Goal: Information Seeking & Learning: Learn about a topic

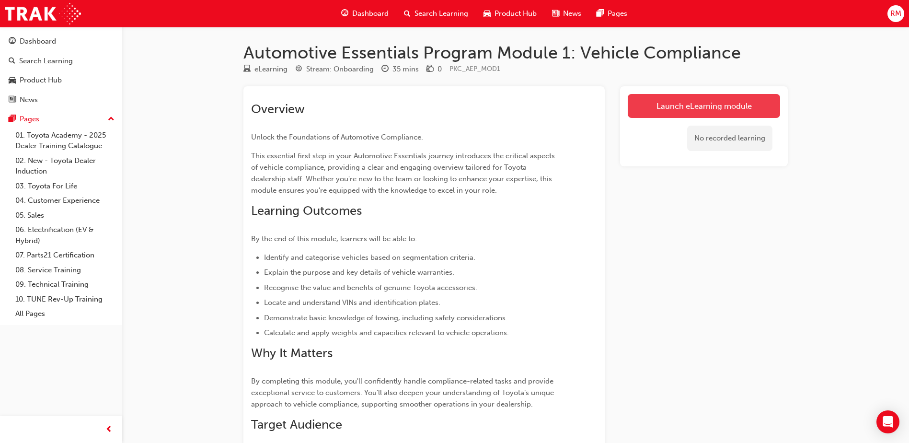
click at [688, 102] on link "Launch eLearning module" at bounding box center [704, 106] width 152 height 24
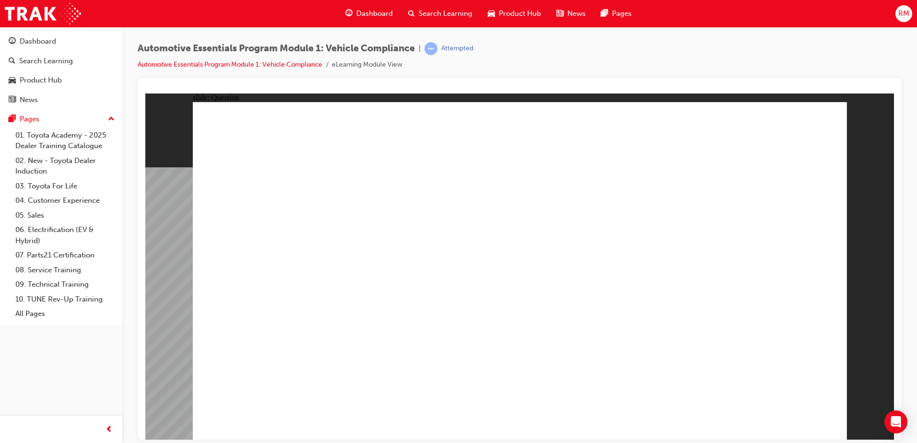
radio input "true"
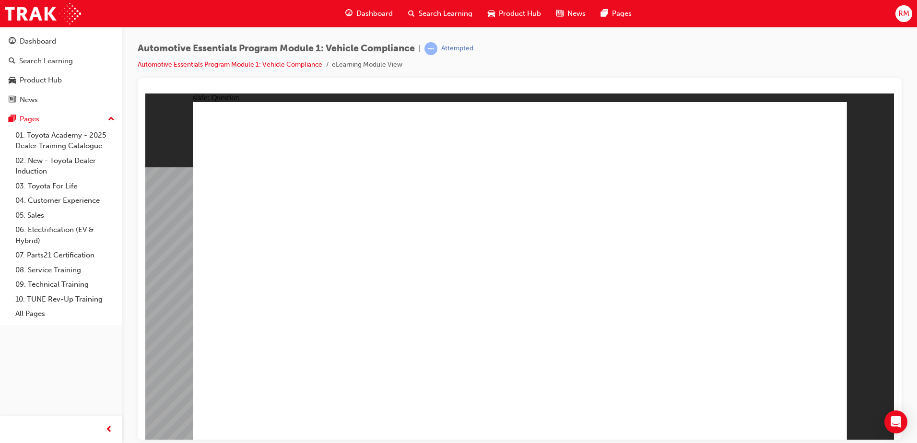
radio input "true"
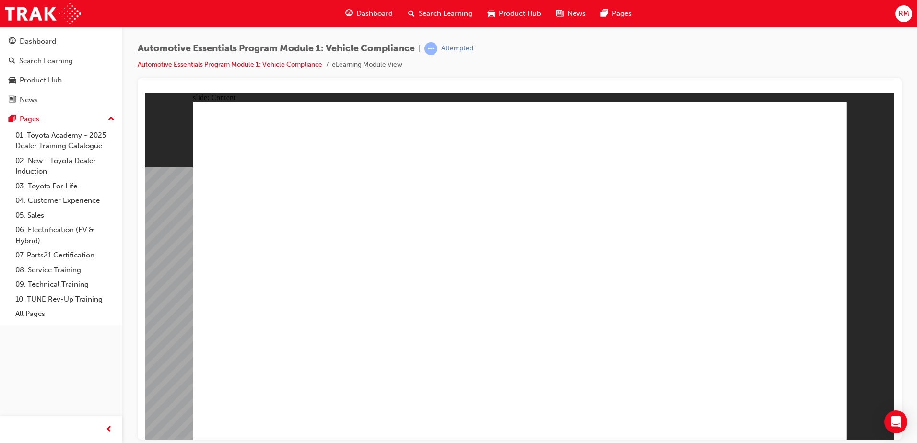
radio input "true"
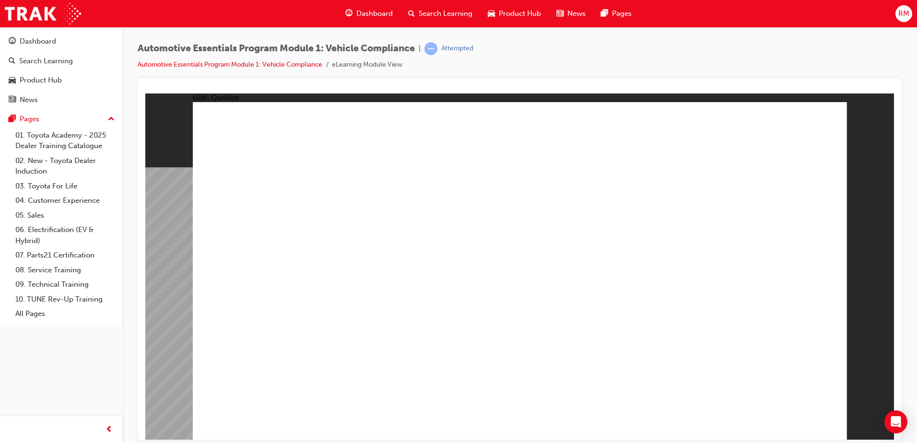
radio input "true"
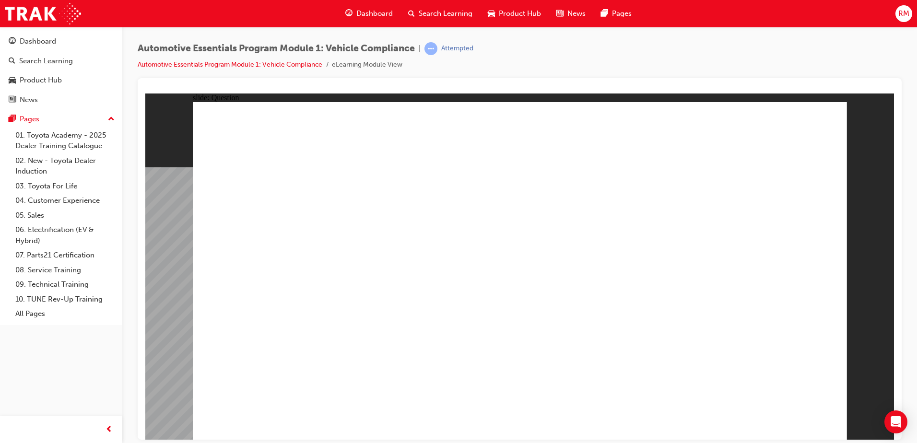
radio input "true"
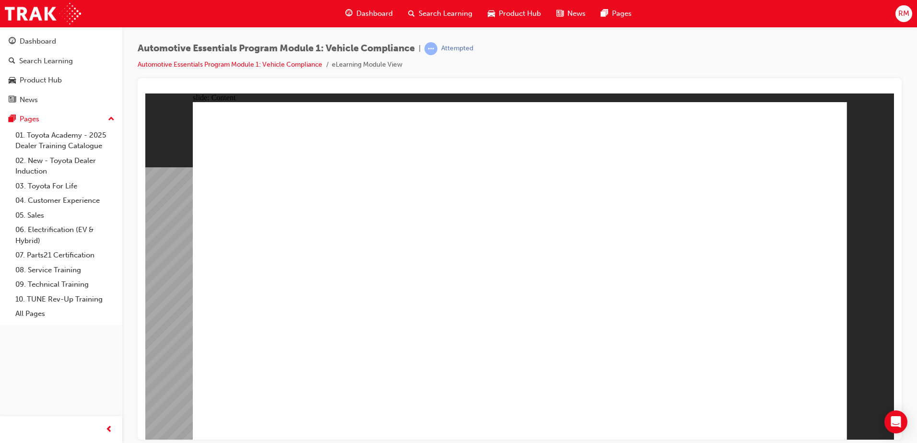
drag, startPoint x: 282, startPoint y: 208, endPoint x: 268, endPoint y: 208, distance: 13.4
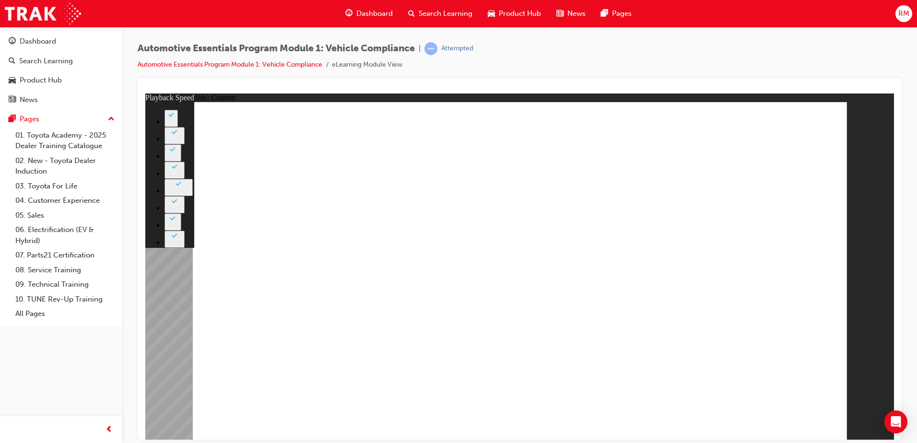
drag, startPoint x: 769, startPoint y: 318, endPoint x: 860, endPoint y: 312, distance: 90.8
click at [860, 312] on div "slide: Content Rectangle 2 Group 1 Rectangle 1 Genuine Accessories playback spe…" at bounding box center [519, 266] width 748 height 346
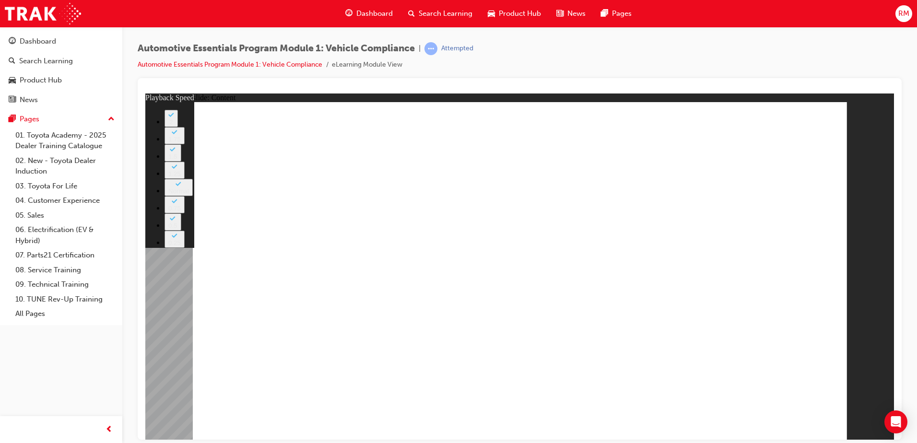
drag, startPoint x: 523, startPoint y: 315, endPoint x: 472, endPoint y: 309, distance: 51.7
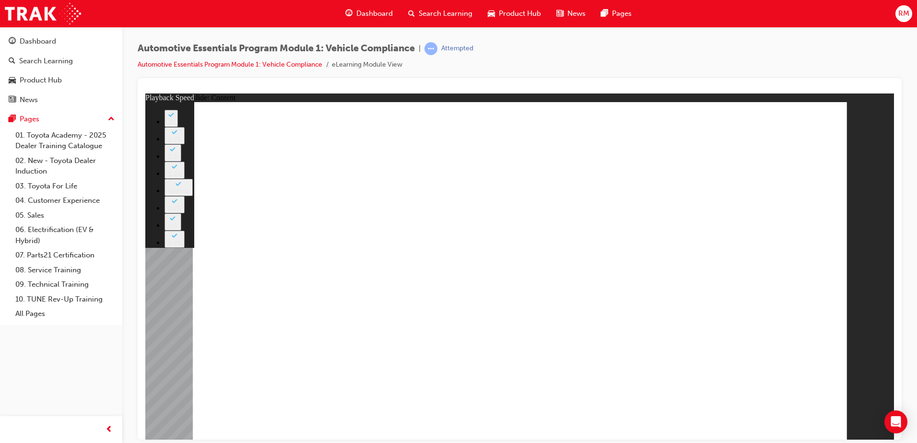
type input "43"
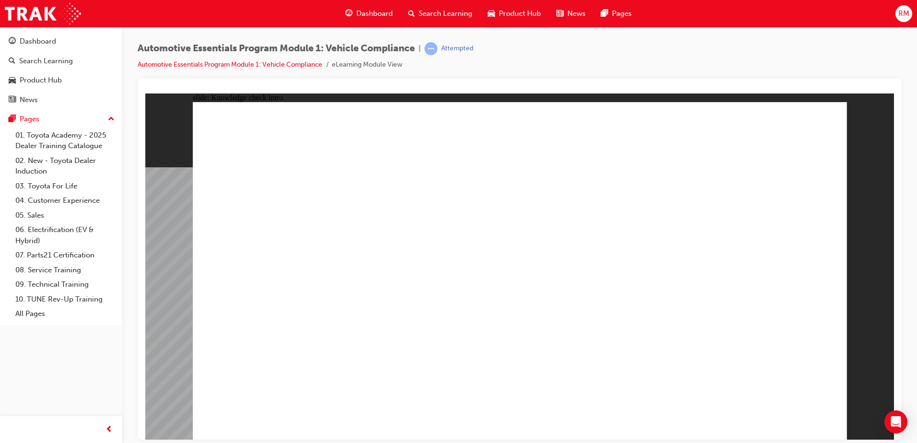
radio input "true"
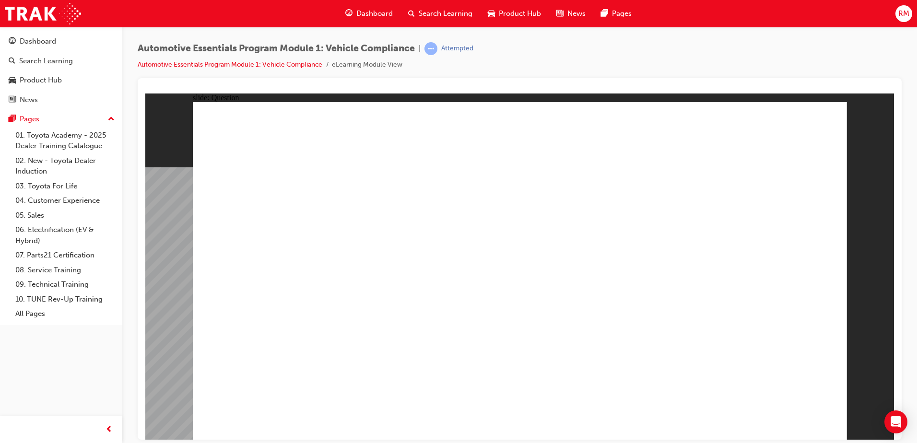
radio input "true"
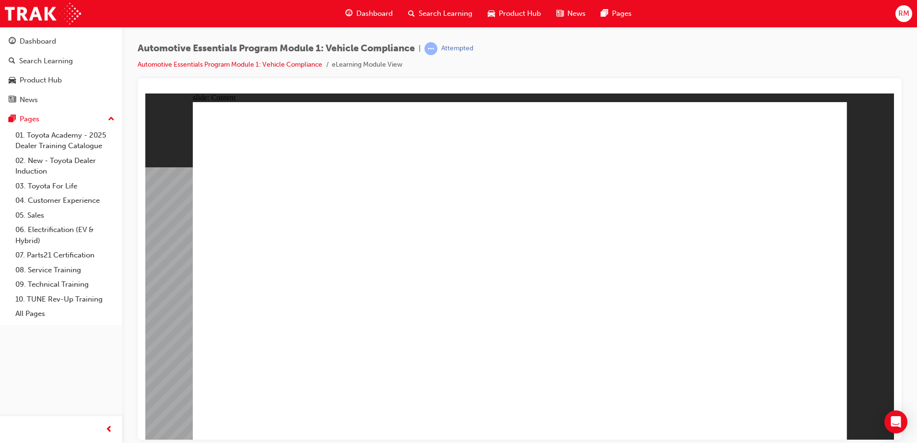
drag, startPoint x: 385, startPoint y: 278, endPoint x: 400, endPoint y: 272, distance: 15.5
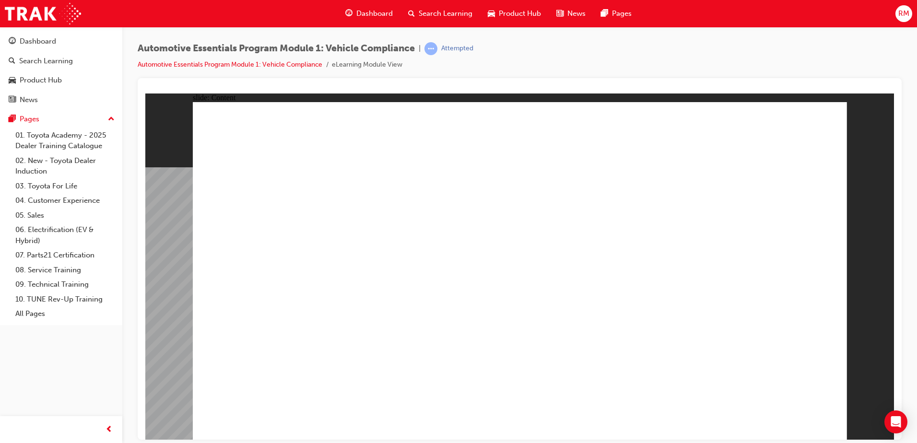
drag, startPoint x: 537, startPoint y: 361, endPoint x: 517, endPoint y: 367, distance: 20.9
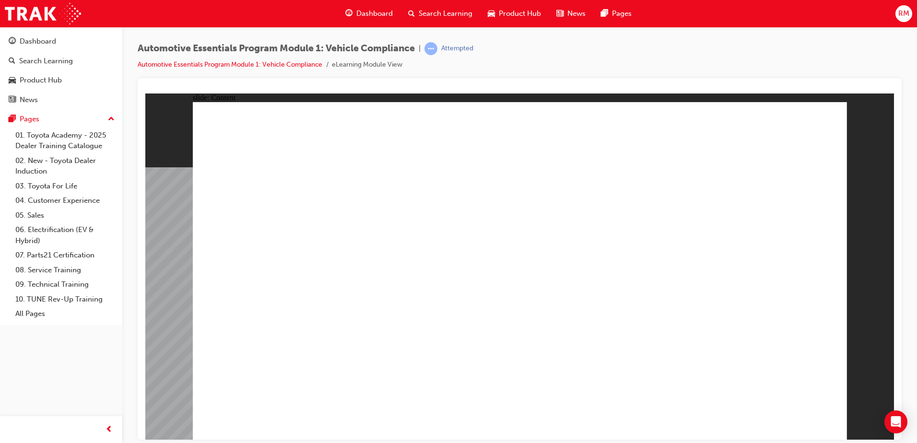
radio input "true"
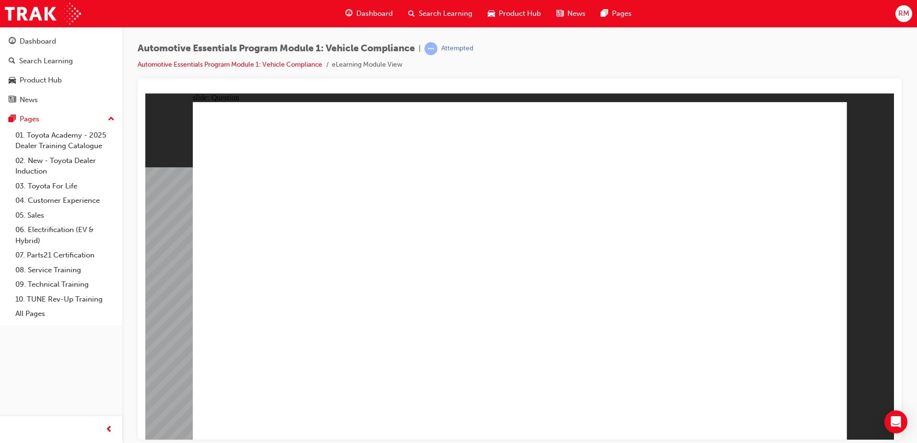
radio input "true"
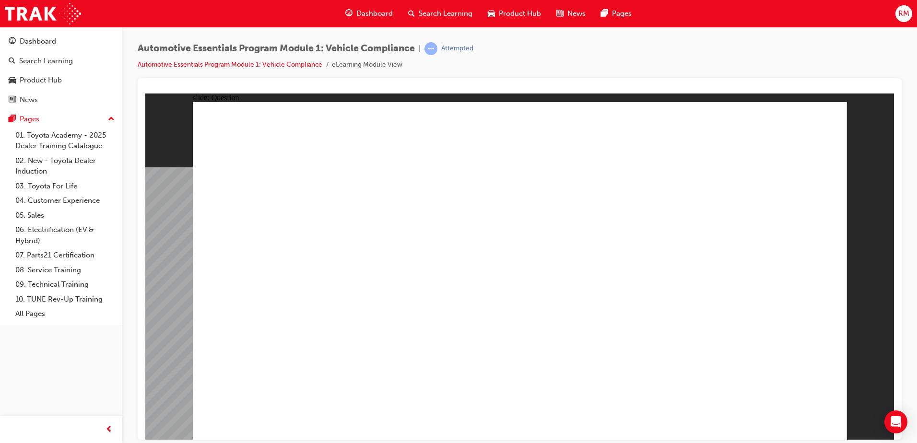
radio input "true"
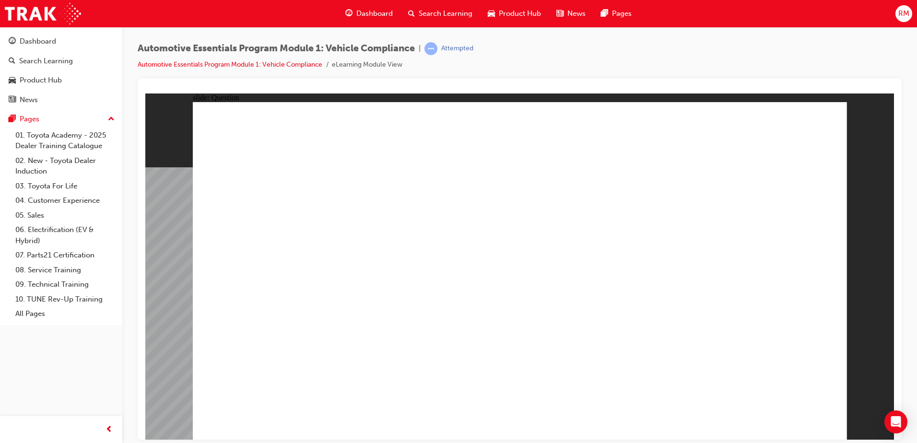
radio input "true"
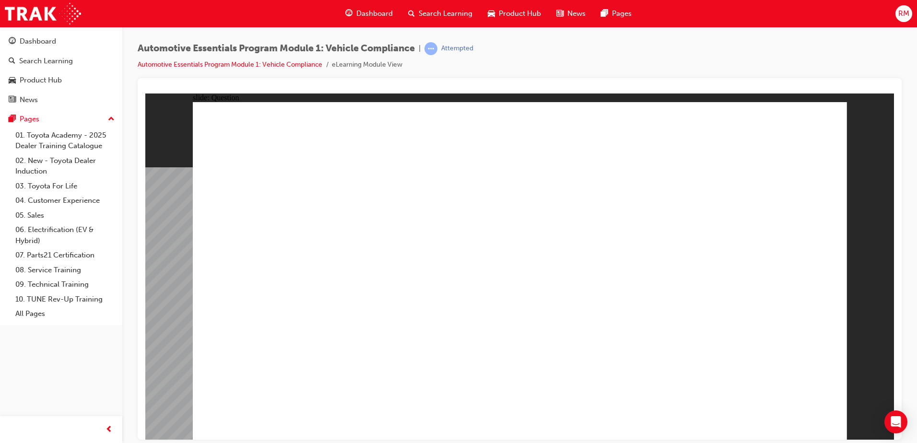
radio input "true"
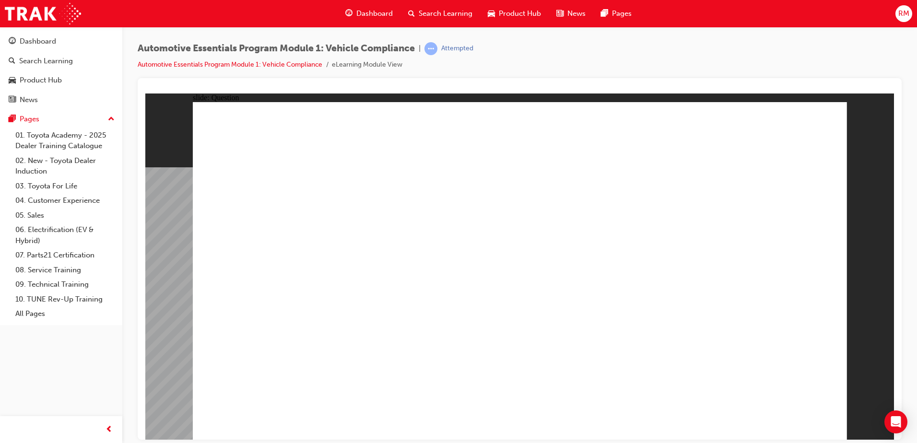
radio input "true"
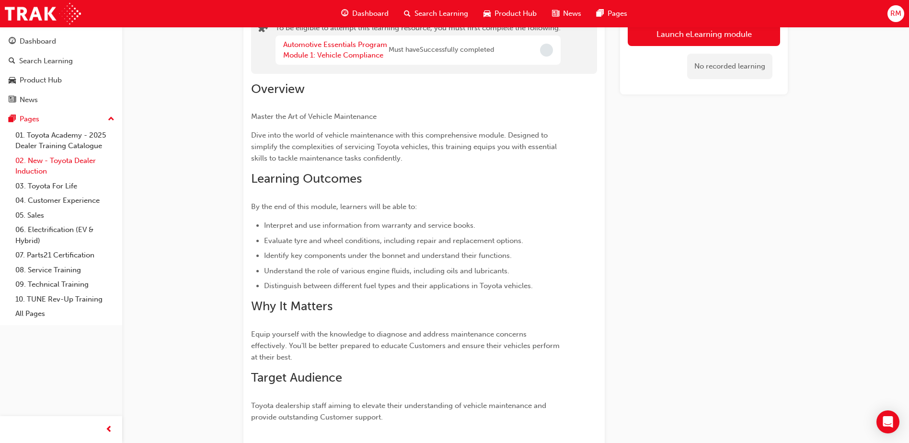
scroll to position [96, 0]
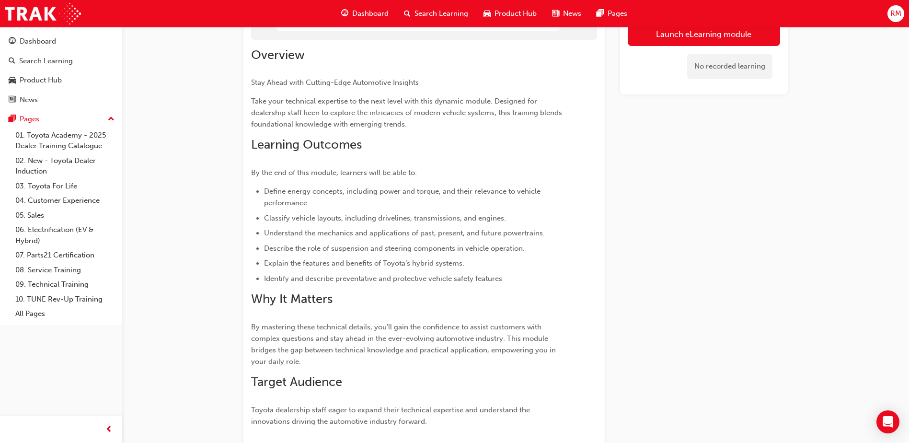
scroll to position [189, 0]
